Goal: Information Seeking & Learning: Find specific fact

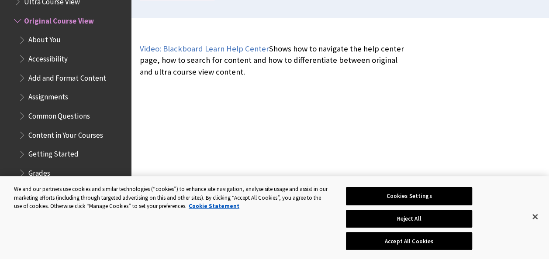
scroll to position [261, 0]
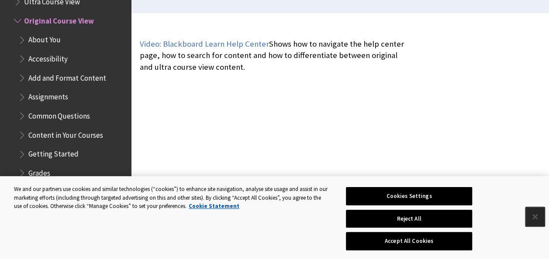
click at [536, 221] on button "Close" at bounding box center [534, 216] width 19 height 19
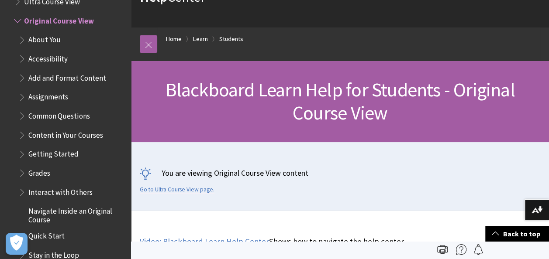
scroll to position [0, 0]
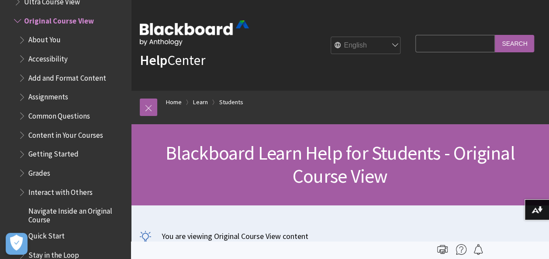
click at [461, 39] on input "Search Query" at bounding box center [454, 43] width 79 height 17
type input "pre reading"
click at [495, 35] on input "Search" at bounding box center [514, 43] width 39 height 17
